Goal: Task Accomplishment & Management: Use online tool/utility

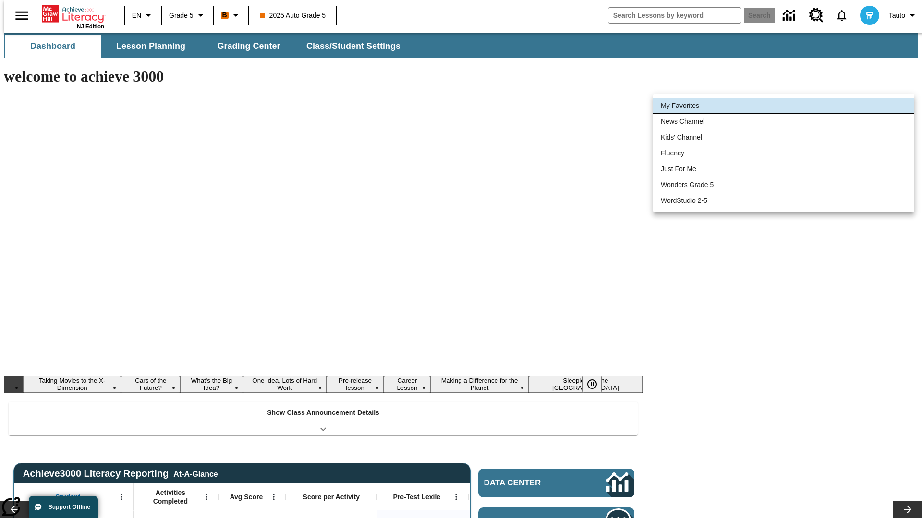
click at [783, 121] on li "News Channel" at bounding box center [783, 122] width 261 height 16
type input "120"
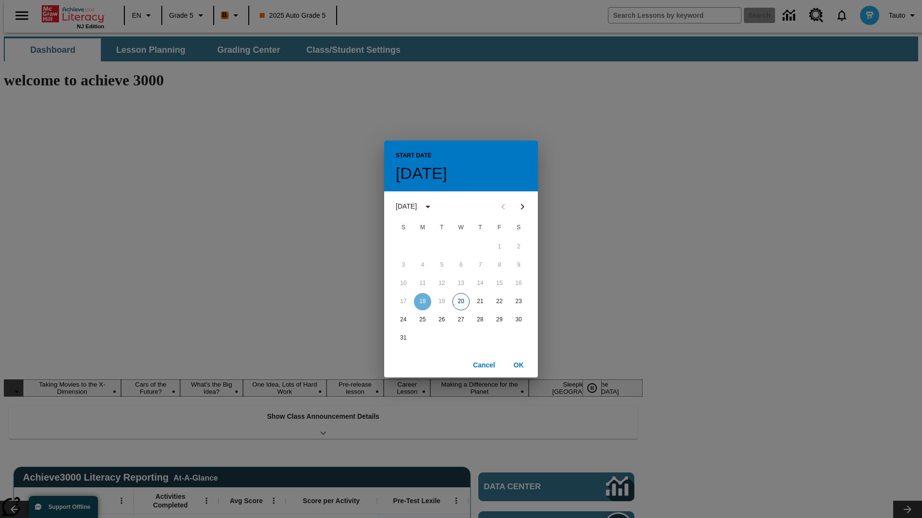
click at [461, 301] on button "20" at bounding box center [460, 301] width 17 height 17
click at [518, 365] on button "OK" at bounding box center [518, 366] width 31 height 18
